Goal: Transaction & Acquisition: Book appointment/travel/reservation

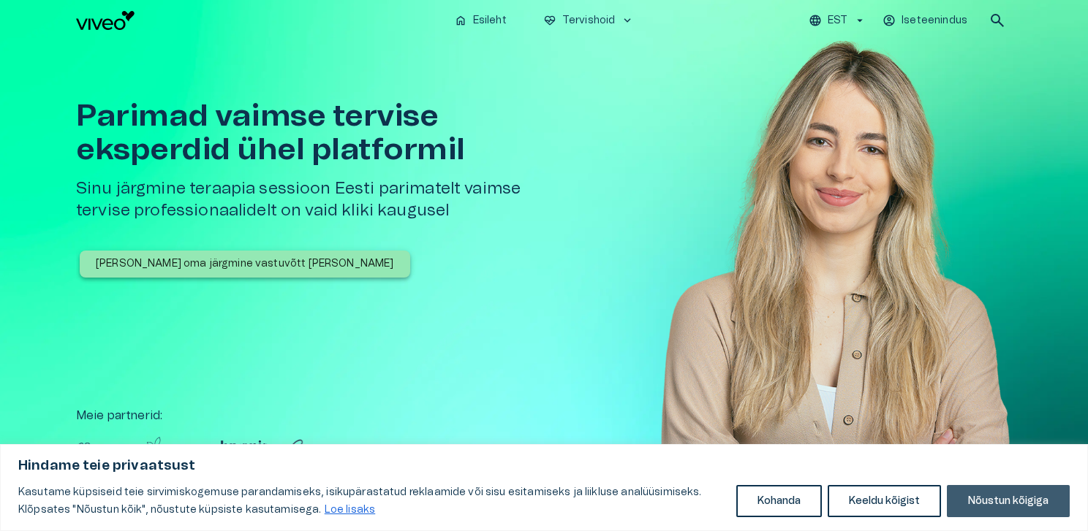
click at [1002, 506] on button "Nõustun kõigiga" at bounding box center [1008, 501] width 123 height 32
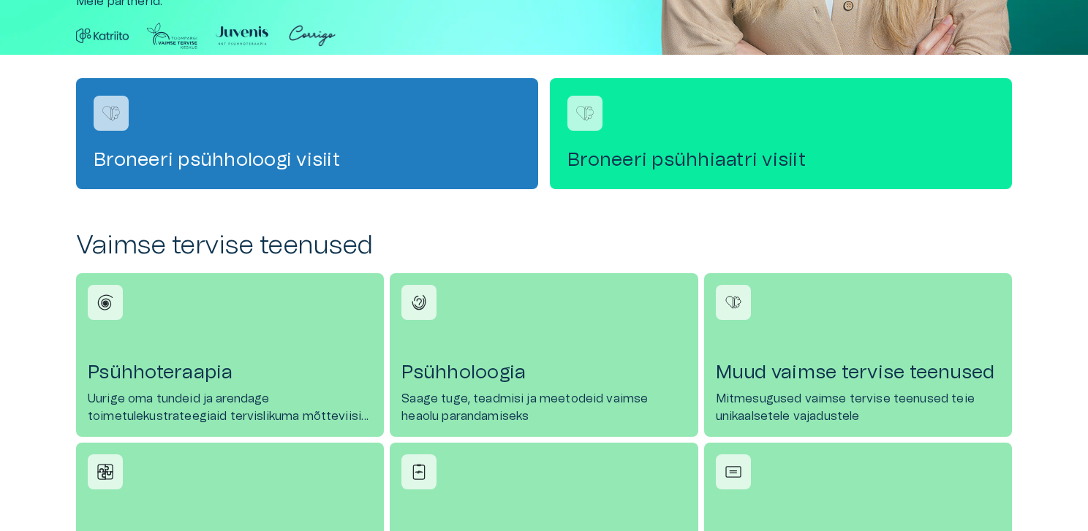
scroll to position [438, 0]
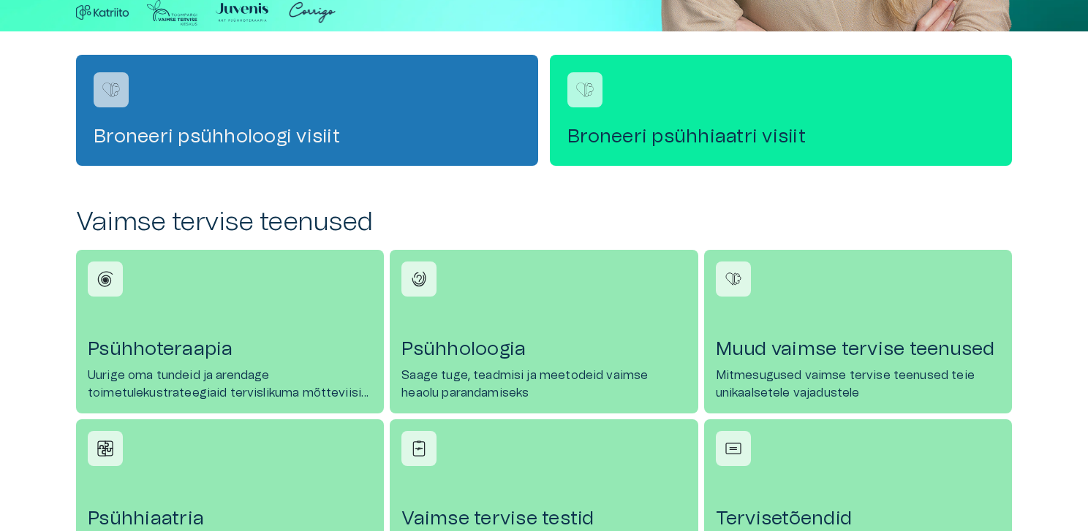
click at [317, 93] on div "Broneeri psühholoogi visiit" at bounding box center [307, 110] width 462 height 111
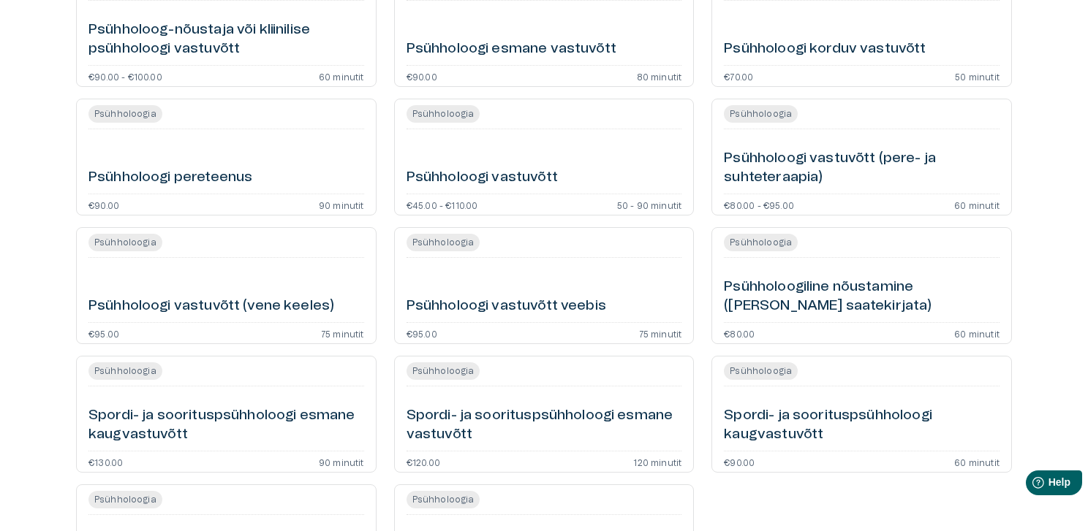
scroll to position [600, 0]
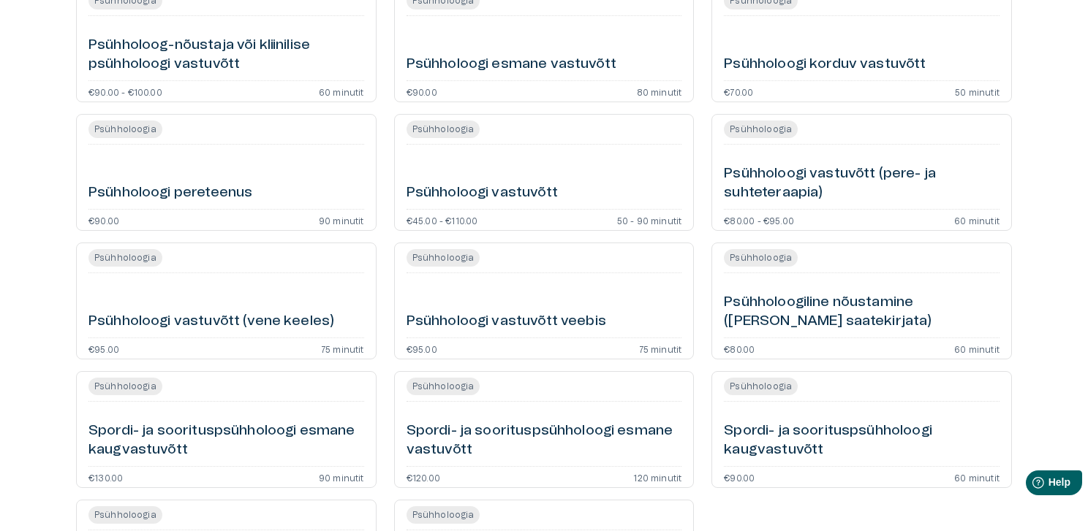
click at [876, 293] on h6 "Psühholoogiline nõustamine (ilma saatekirjata)" at bounding box center [862, 312] width 276 height 39
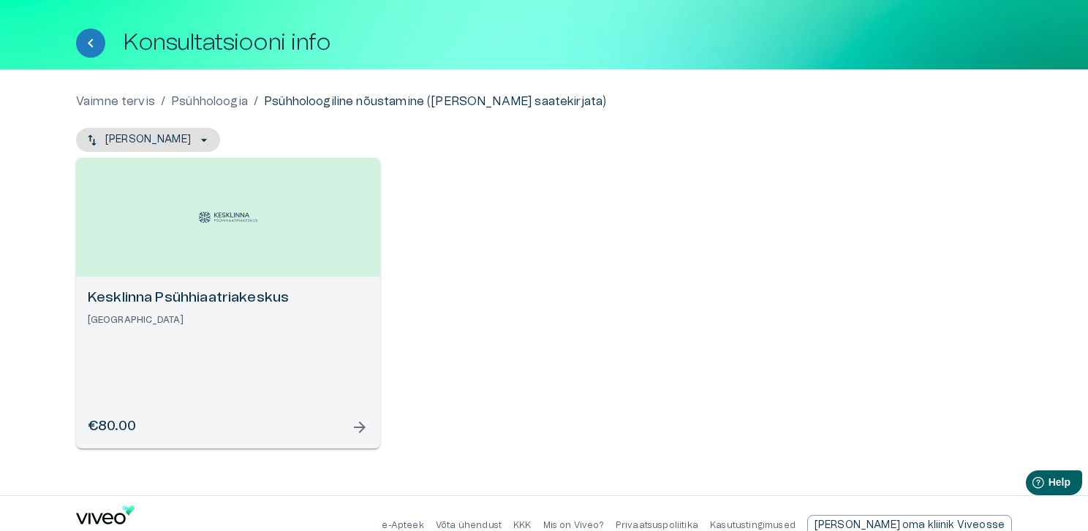
scroll to position [64, 0]
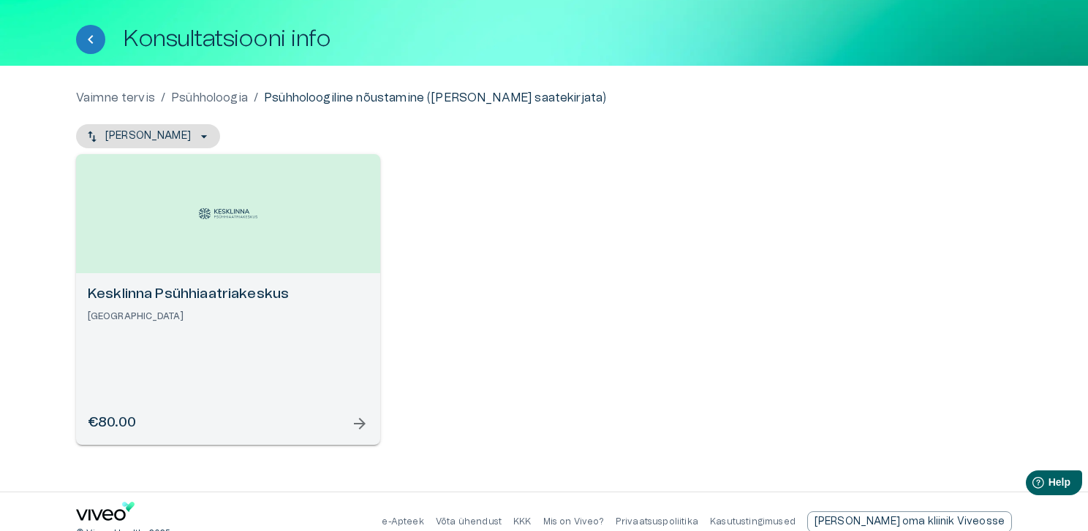
click at [274, 324] on div "Kesklinna Psühhiaatriakeskus Tallinn €80.00 arrow_forward" at bounding box center [228, 359] width 304 height 172
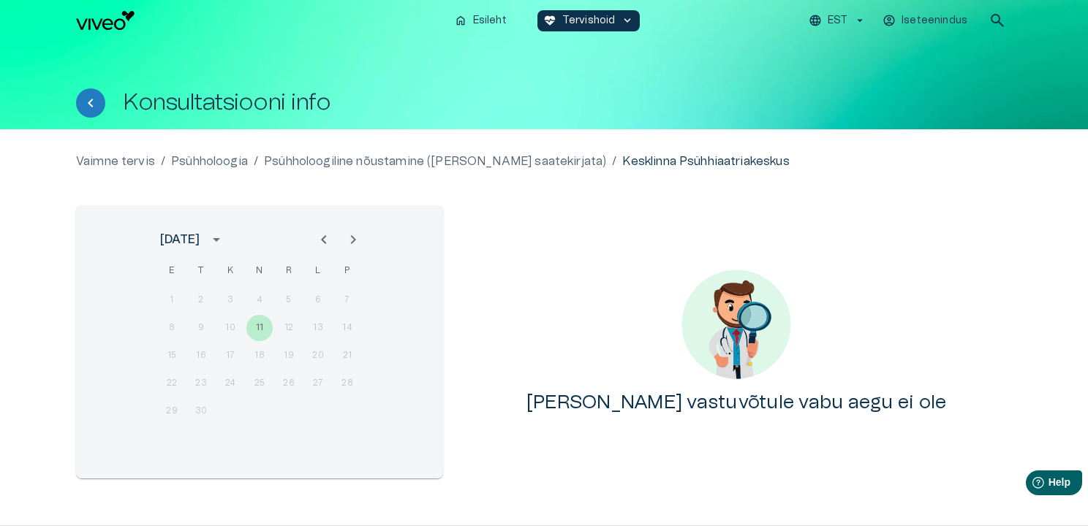
scroll to position [54, 0]
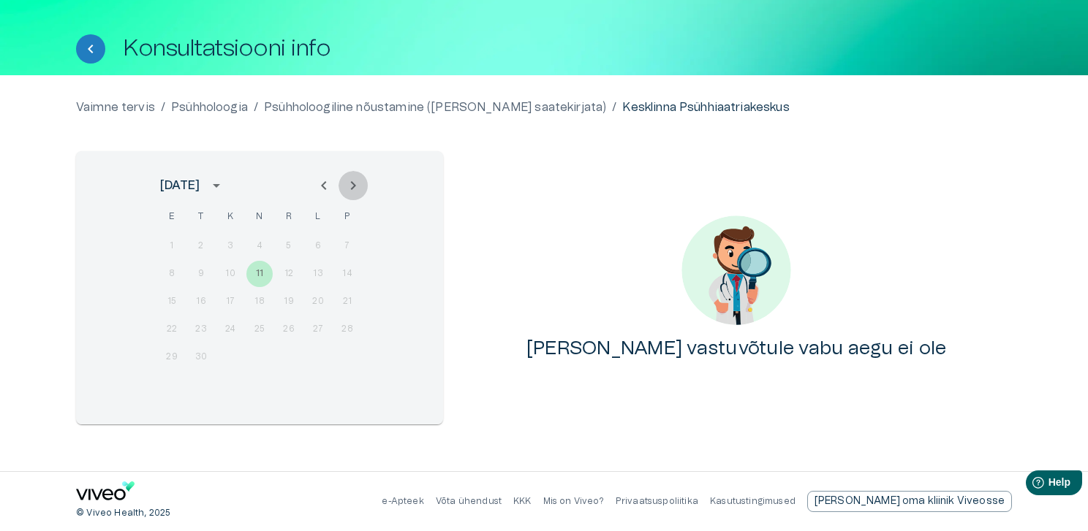
click at [355, 182] on icon "Next month" at bounding box center [353, 186] width 18 height 18
click at [238, 357] on div "29 30 31" at bounding box center [260, 357] width 234 height 26
click at [238, 311] on div "15 16 17 18 19 20 21" at bounding box center [260, 302] width 234 height 26
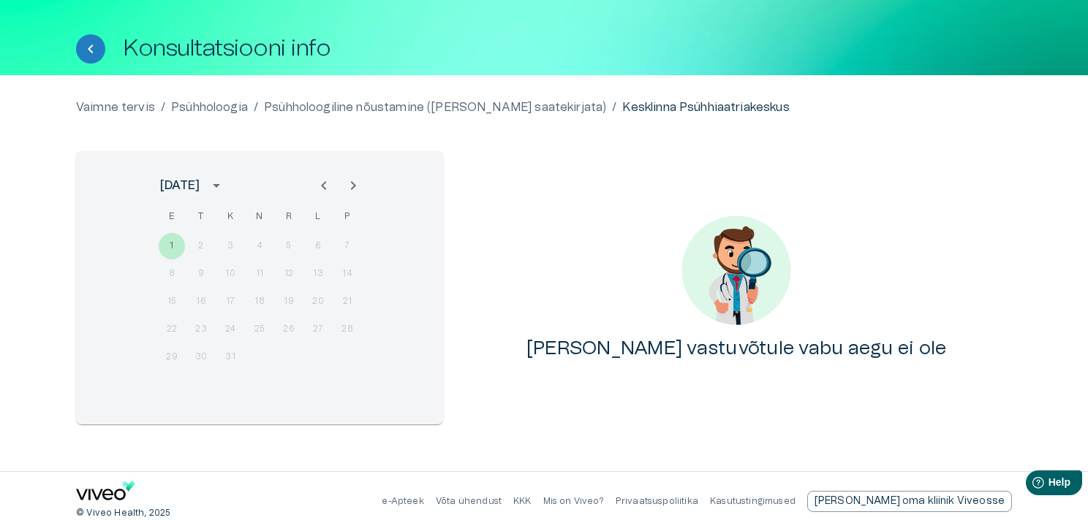
click at [209, 300] on div "15 16 17 18 19 20 21" at bounding box center [260, 302] width 234 height 26
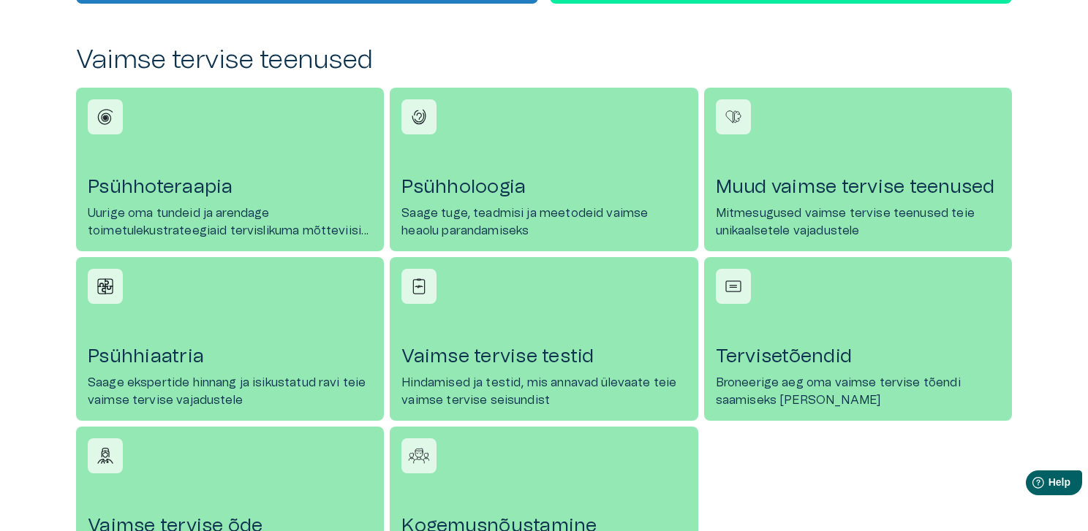
scroll to position [438, 0]
